Goal: Find specific page/section: Find specific page/section

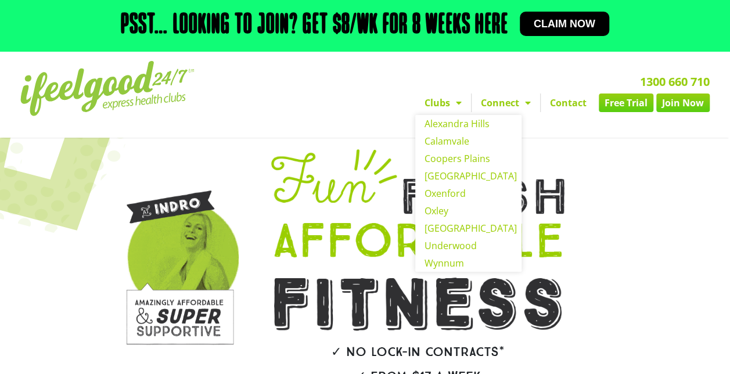
click at [457, 102] on span "Menu" at bounding box center [456, 102] width 12 height 21
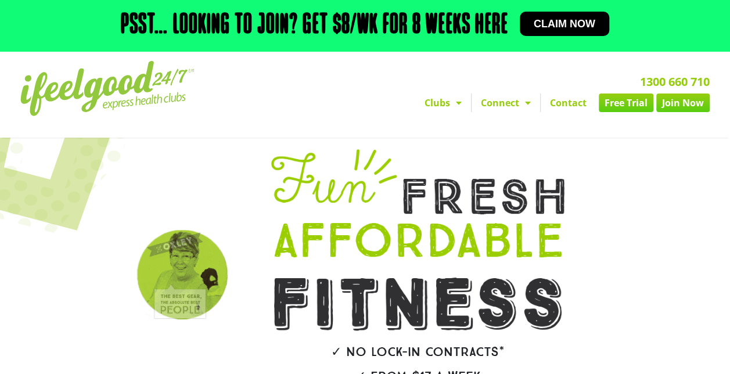
click at [457, 102] on span "Menu" at bounding box center [456, 102] width 12 height 21
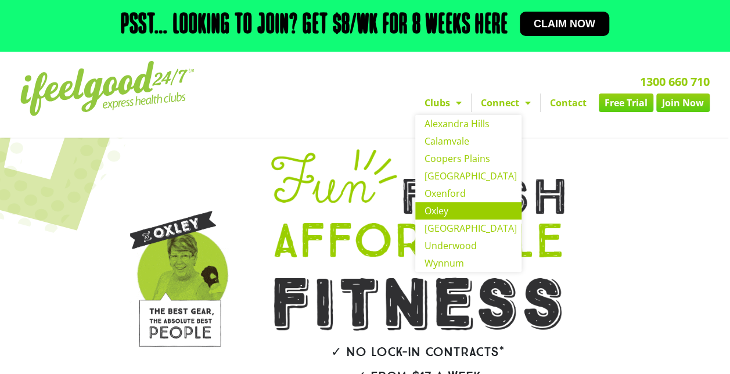
click at [436, 210] on link "Oxley" at bounding box center [468, 210] width 106 height 17
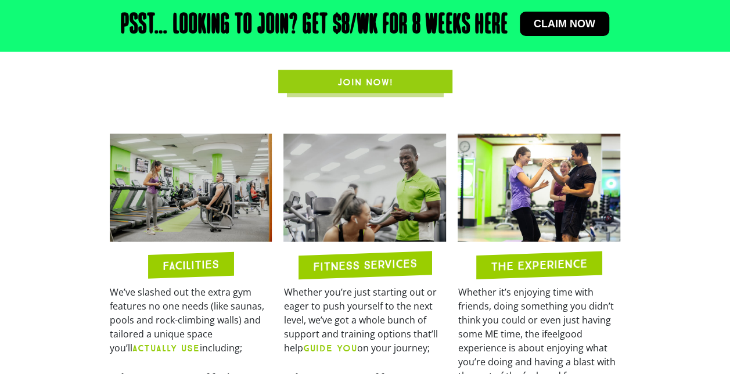
scroll to position [525, 0]
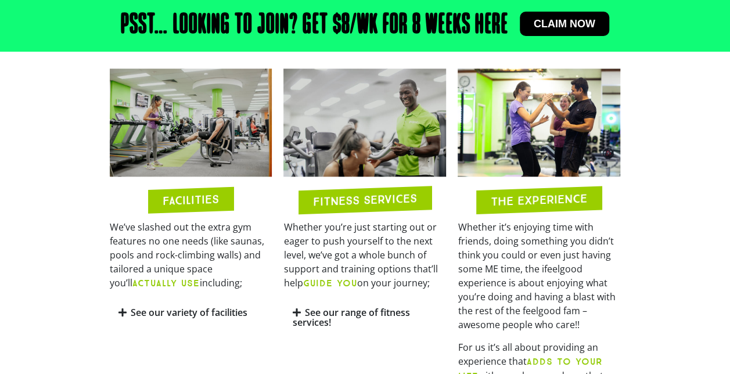
click at [188, 202] on h2 "FACILITIES" at bounding box center [191, 199] width 56 height 13
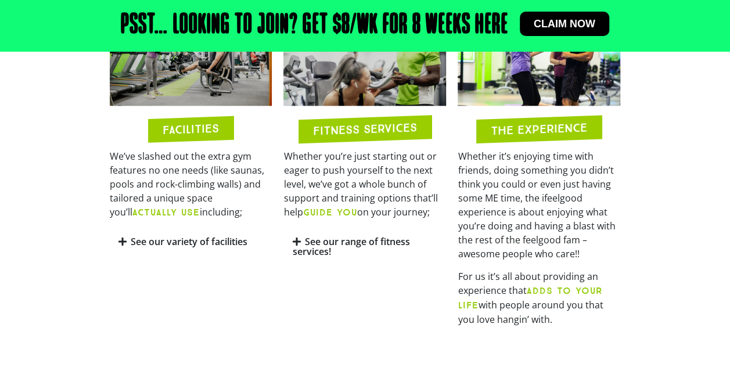
scroll to position [598, 0]
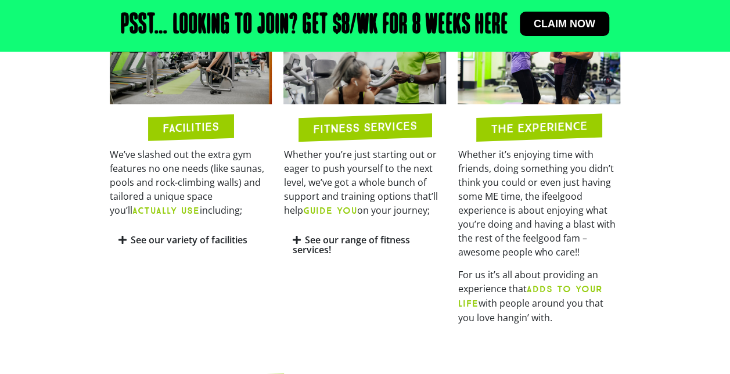
click at [124, 235] on icon at bounding box center [122, 239] width 8 height 9
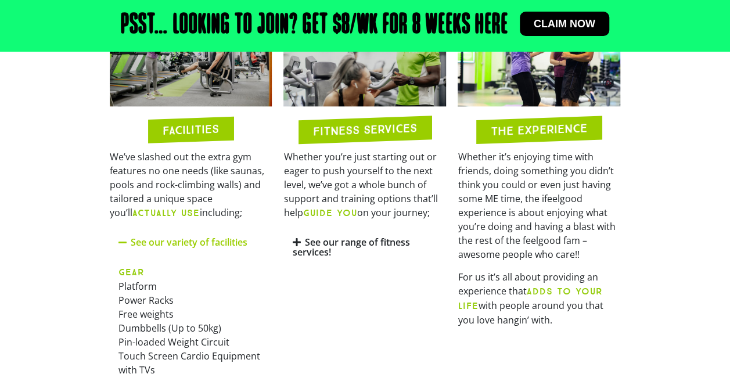
scroll to position [556, 0]
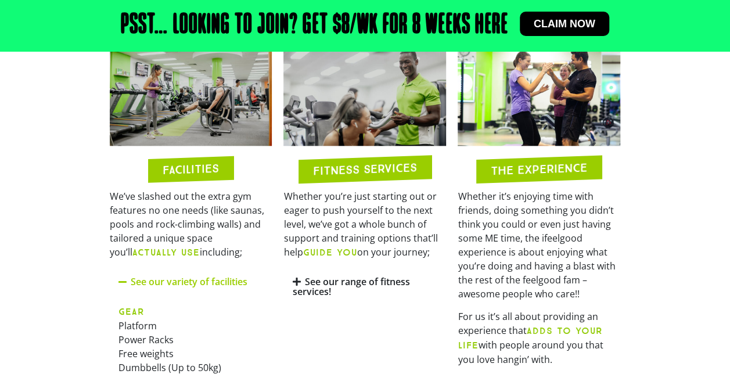
click at [296, 279] on icon at bounding box center [296, 281] width 8 height 9
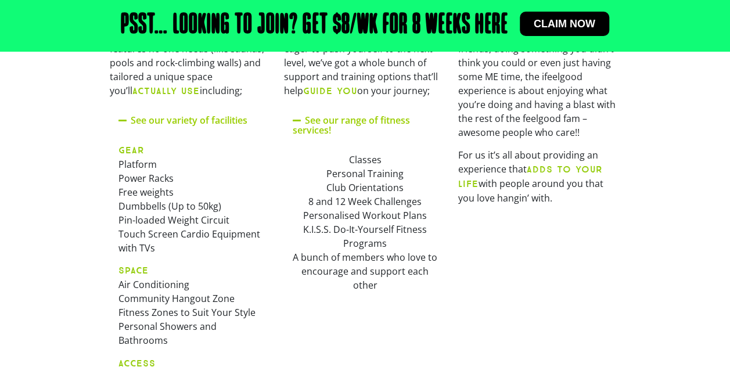
scroll to position [719, 0]
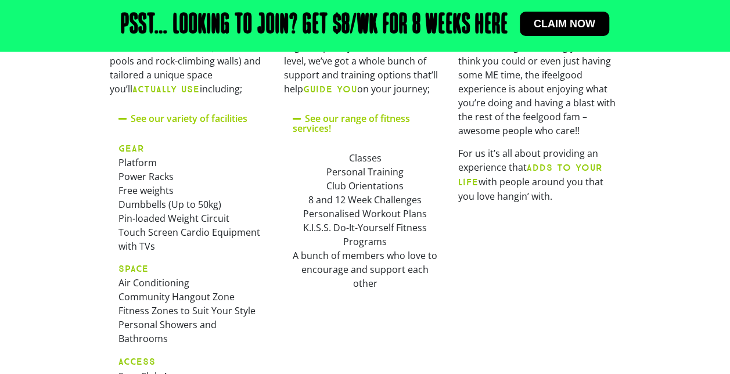
click at [550, 167] on b "ADDS TO YOUR LIFE" at bounding box center [530, 175] width 145 height 26
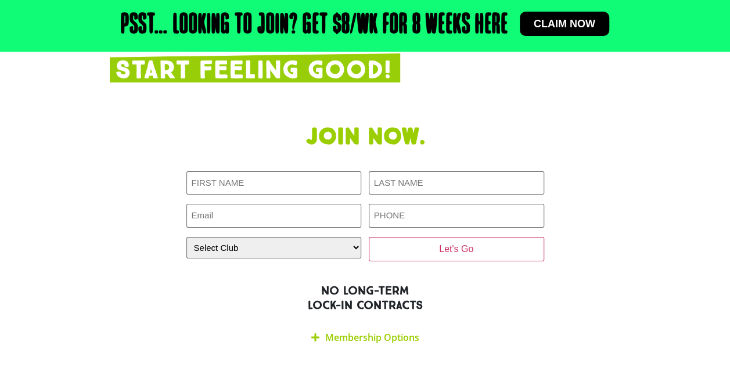
scroll to position [2082, 0]
click at [316, 332] on icon at bounding box center [315, 336] width 8 height 9
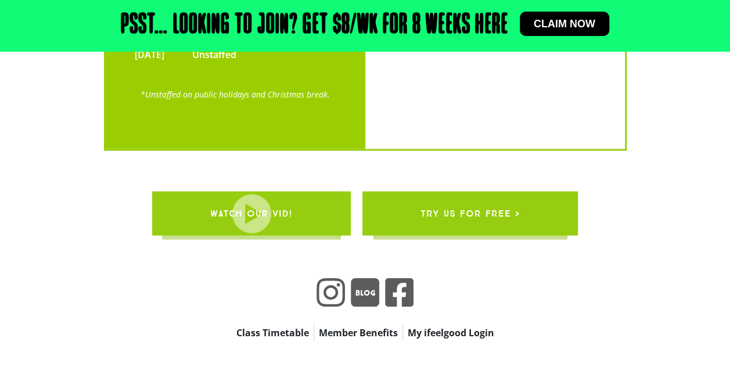
scroll to position [3235, 0]
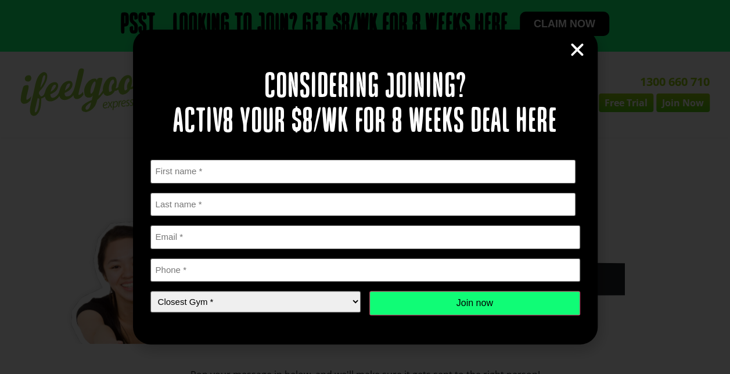
click at [579, 52] on icon "Close" at bounding box center [577, 49] width 17 height 17
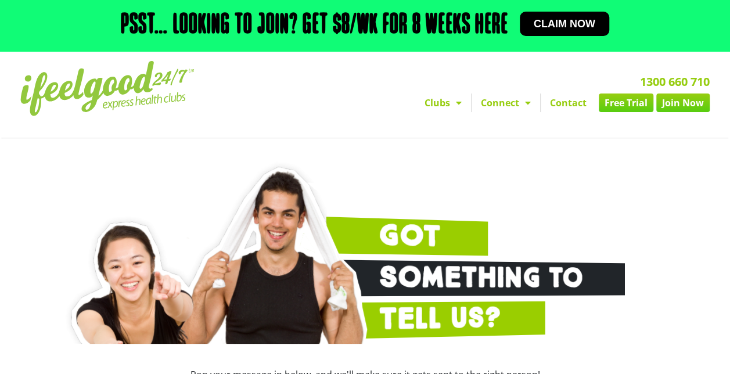
click at [676, 103] on link "Join Now" at bounding box center [682, 103] width 53 height 19
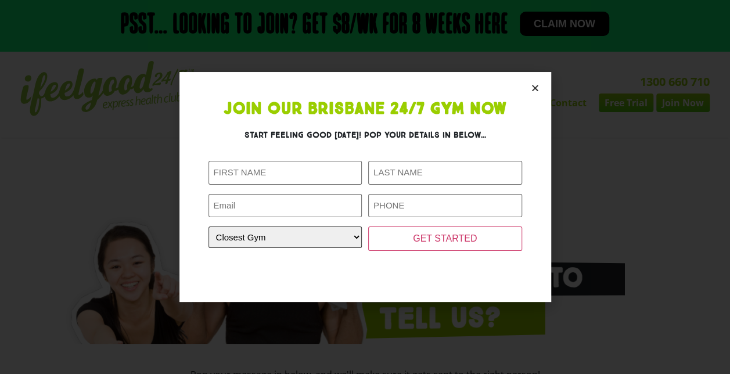
click at [354, 236] on select "Closest Gym Alexandra Hills Calamvale Coopers Plains Middle Park Oxenford Oxley…" at bounding box center [286, 237] width 154 height 21
click at [534, 88] on icon "Close" at bounding box center [535, 88] width 9 height 9
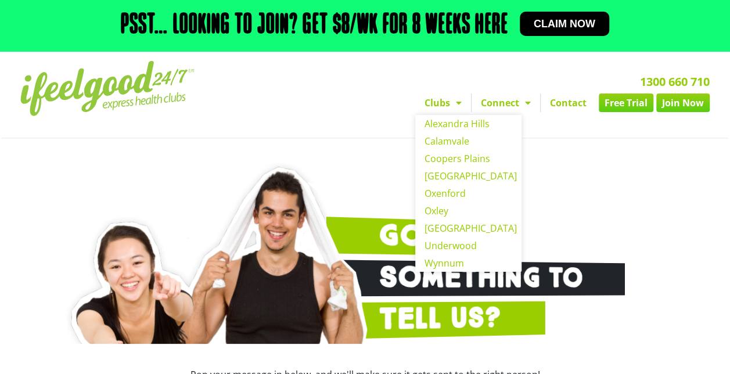
click at [450, 100] on span "Menu" at bounding box center [456, 102] width 12 height 21
click at [444, 209] on link "Oxley" at bounding box center [468, 210] width 106 height 17
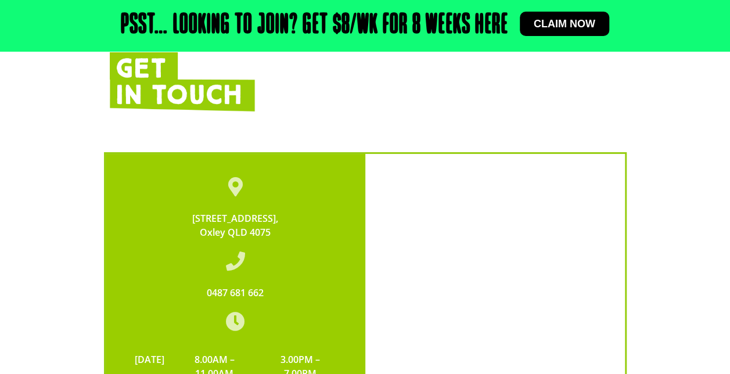
scroll to position [2192, 0]
